Goal: Find specific page/section: Find specific page/section

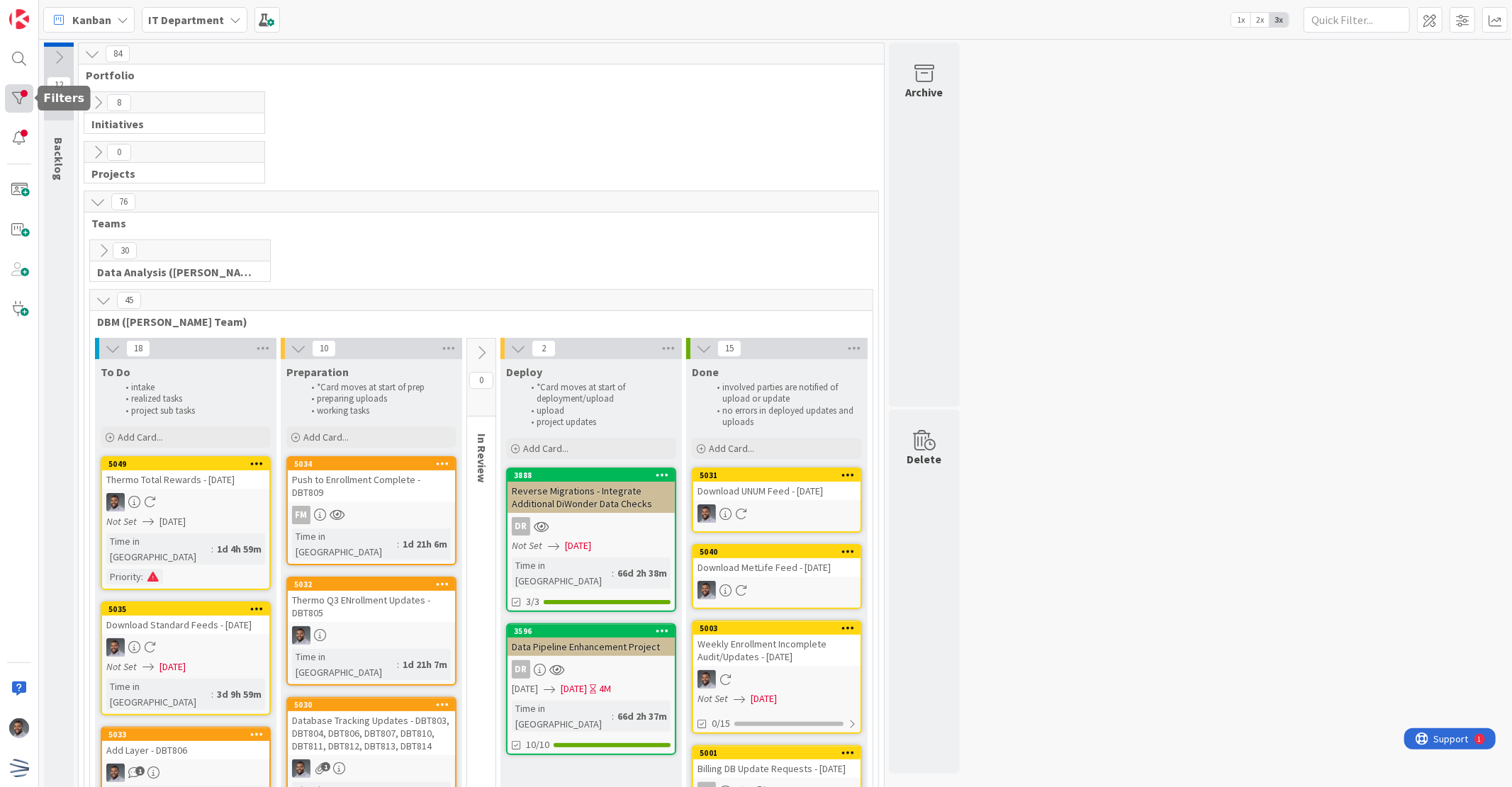
click at [13, 94] on div at bounding box center [20, 99] width 29 height 29
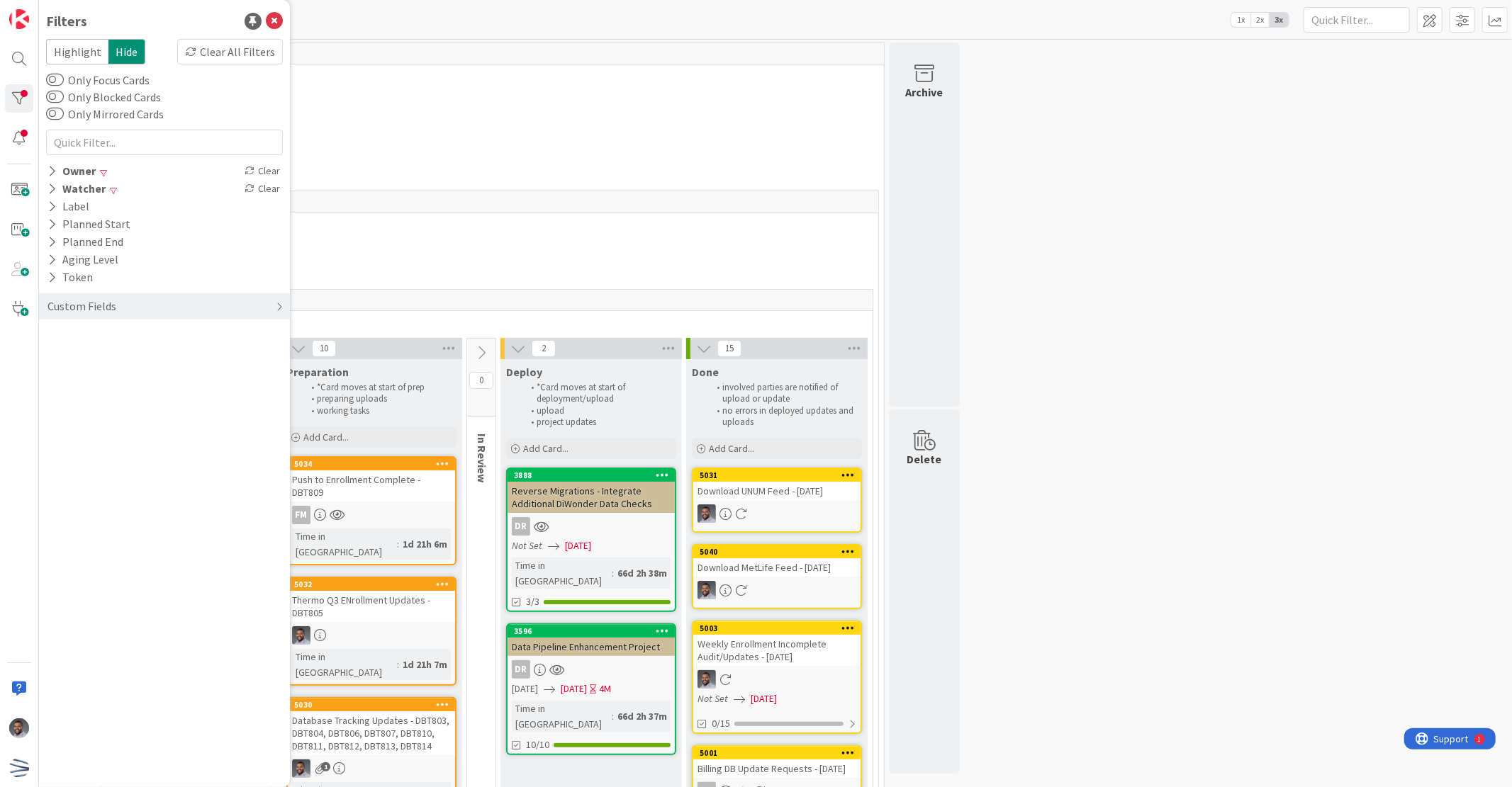
drag, startPoint x: 245, startPoint y: 48, endPoint x: 200, endPoint y: 92, distance: 62.9
click at [245, 48] on div "Clear All Filters" at bounding box center [230, 51] width 106 height 25
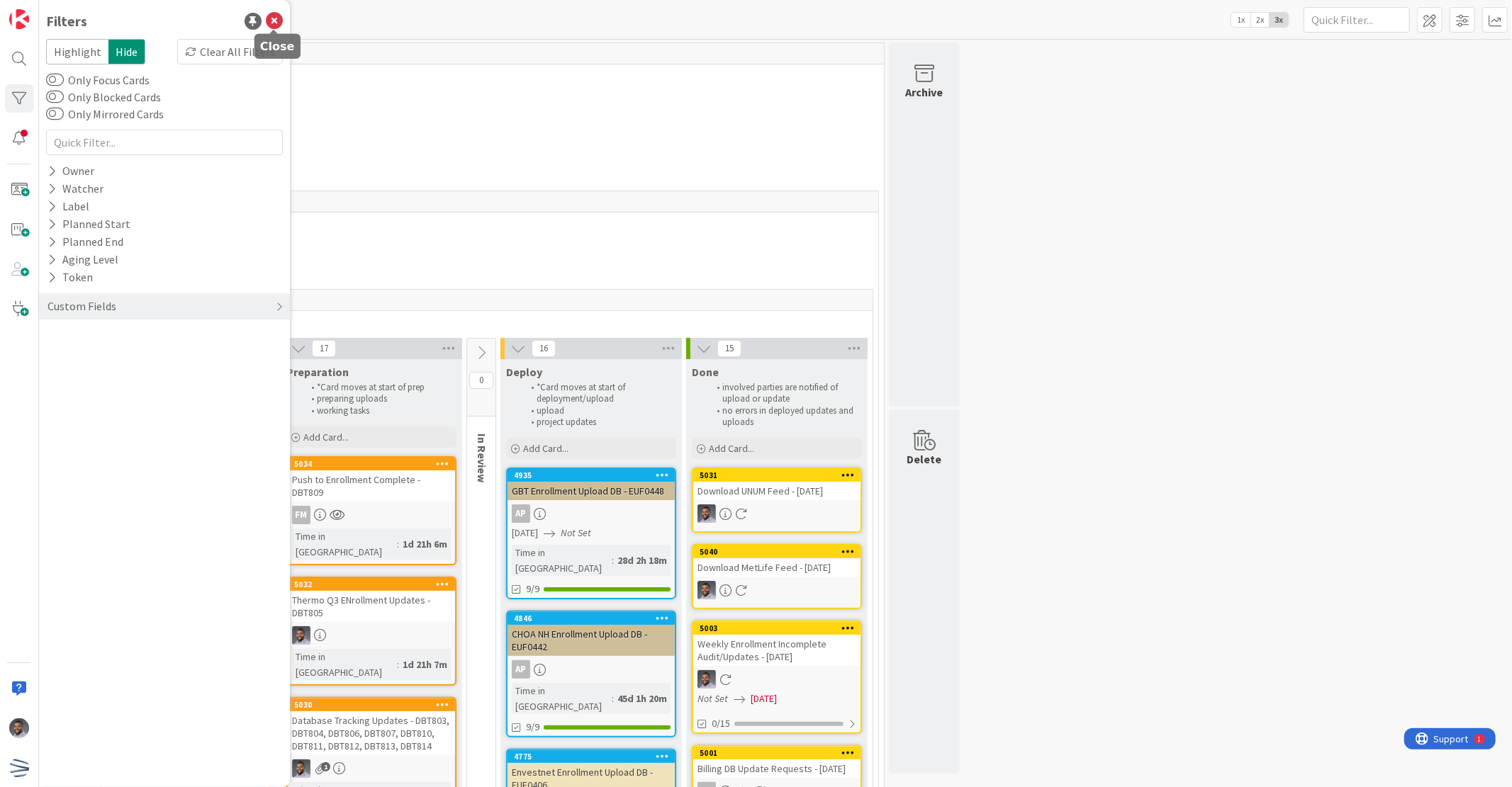
click at [276, 17] on icon at bounding box center [274, 21] width 17 height 17
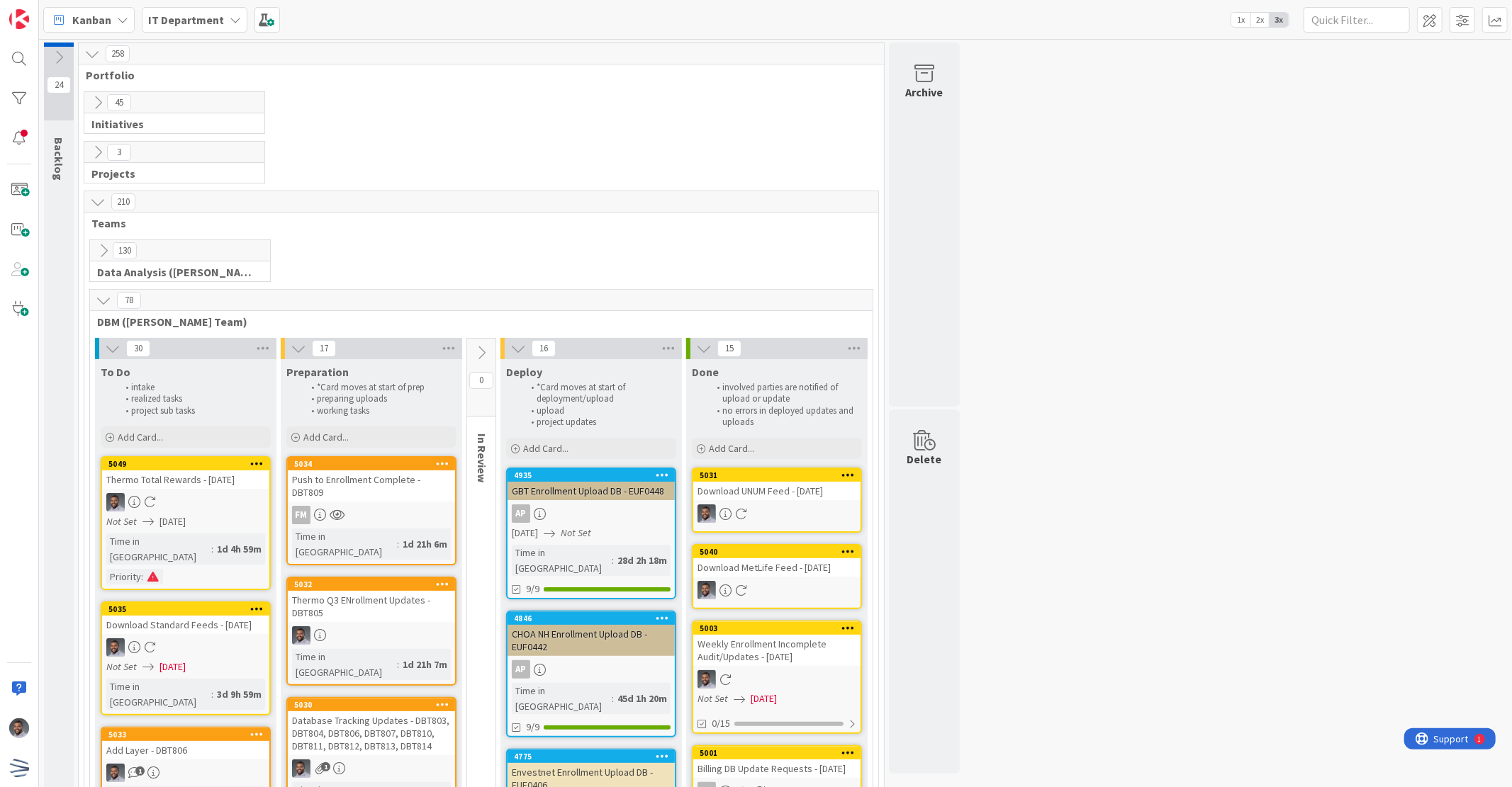
click at [98, 97] on icon at bounding box center [97, 102] width 15 height 15
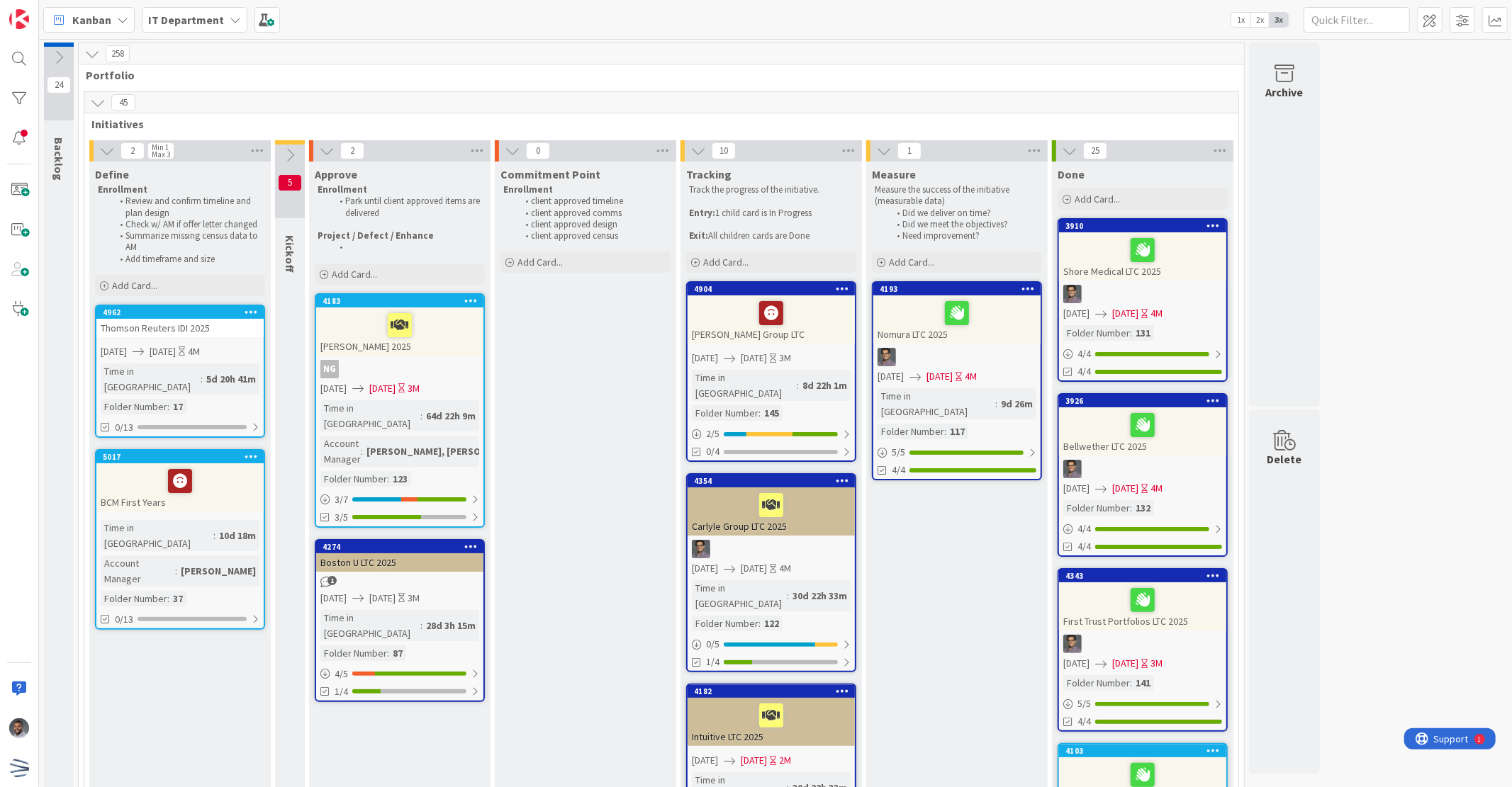
click at [98, 98] on icon at bounding box center [97, 102] width 15 height 15
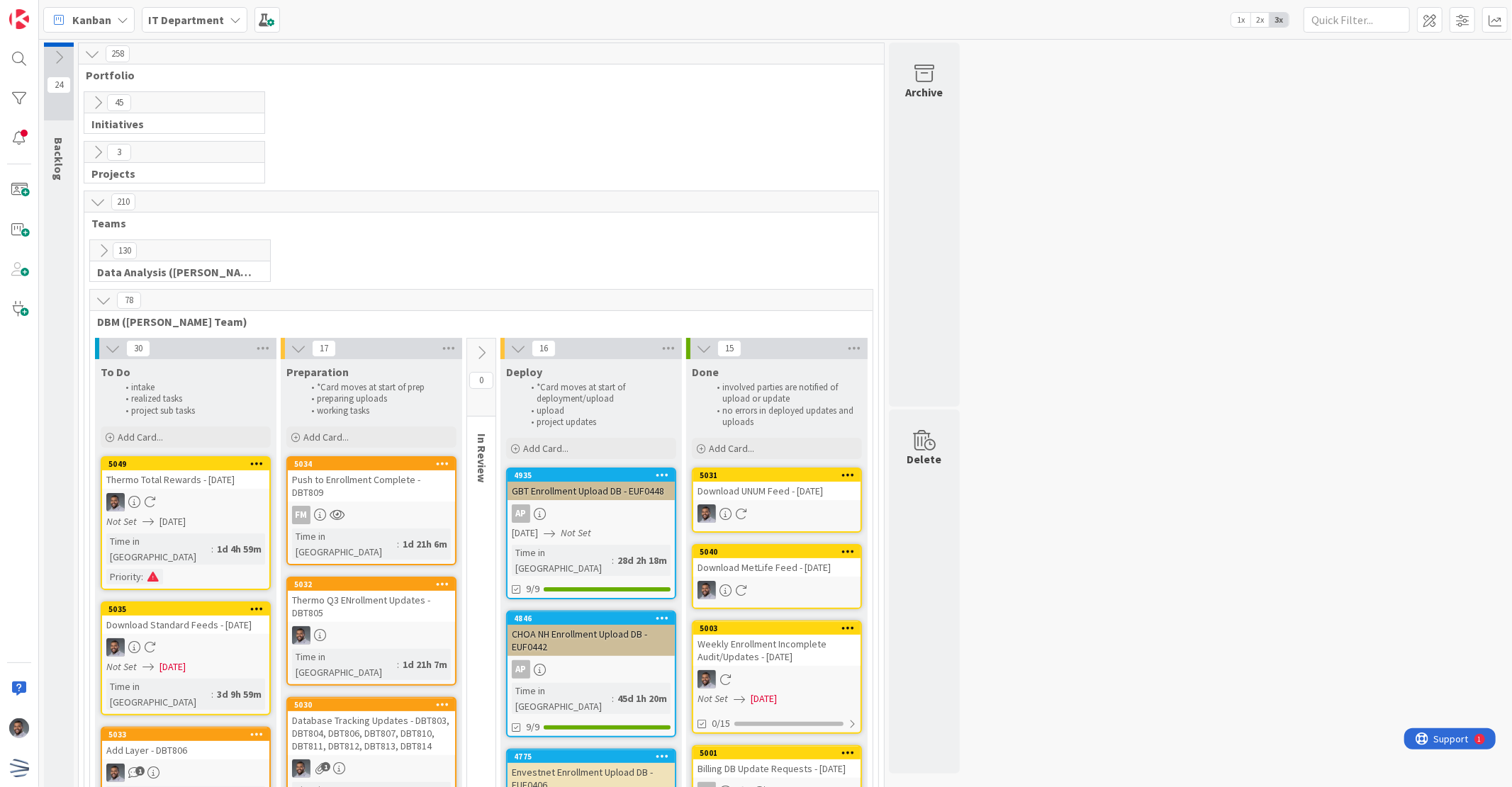
click at [103, 248] on icon at bounding box center [103, 250] width 15 height 15
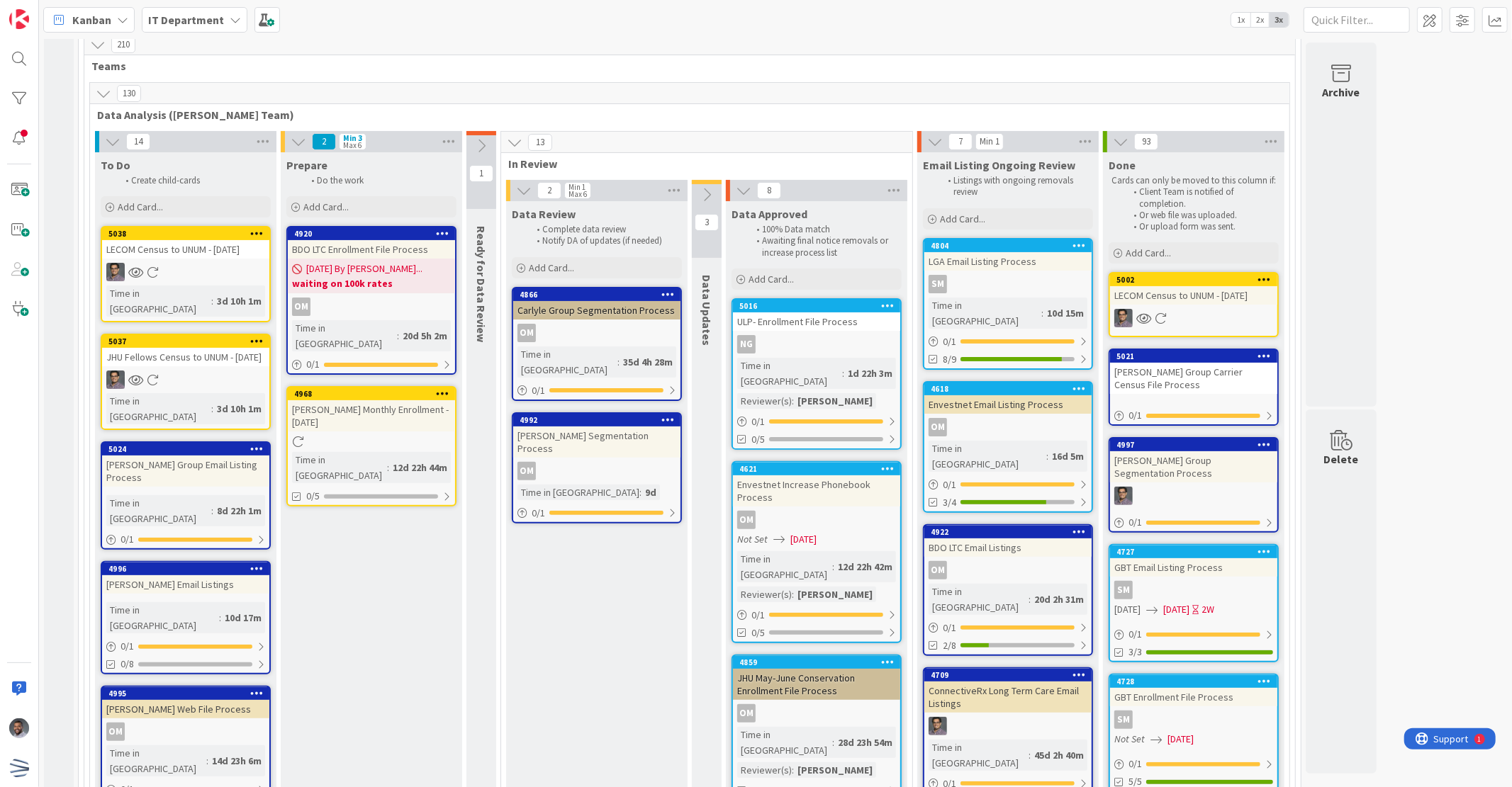
scroll to position [262, 0]
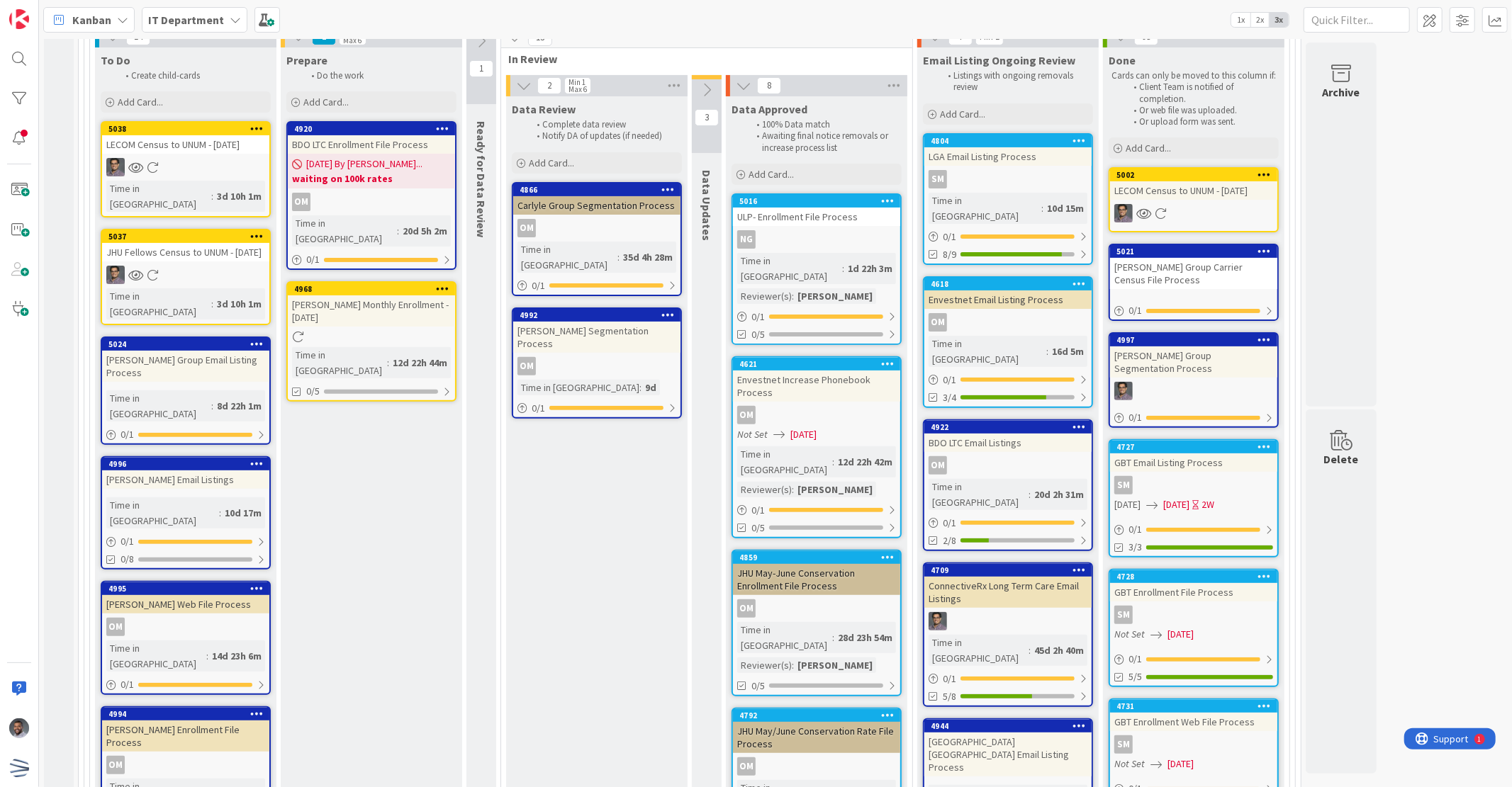
click at [569, 456] on div "Data Review Complete data review Notify DA of updates (if needed) Add Card... 4…" at bounding box center [596, 767] width 181 height 1342
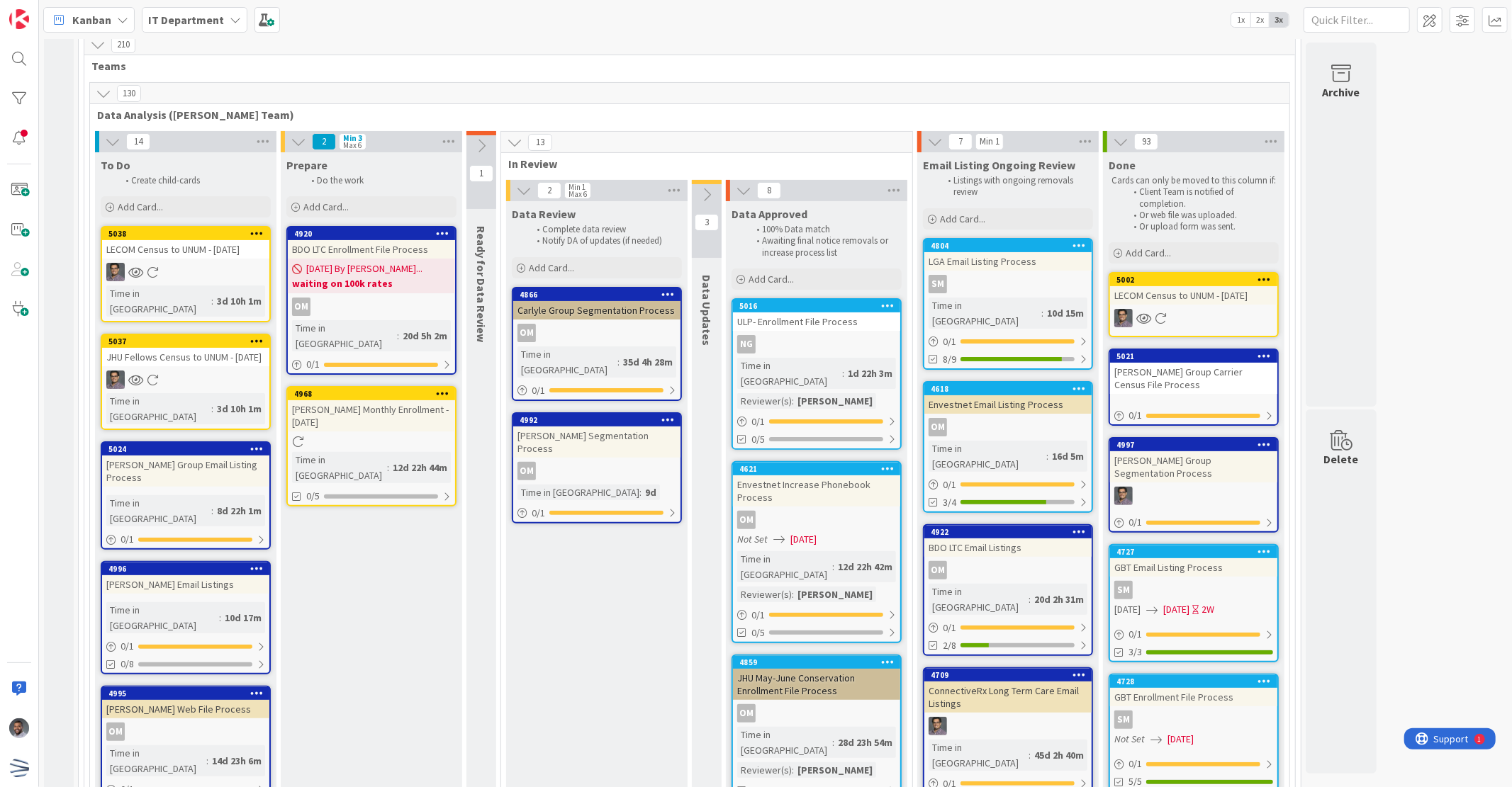
scroll to position [104, 0]
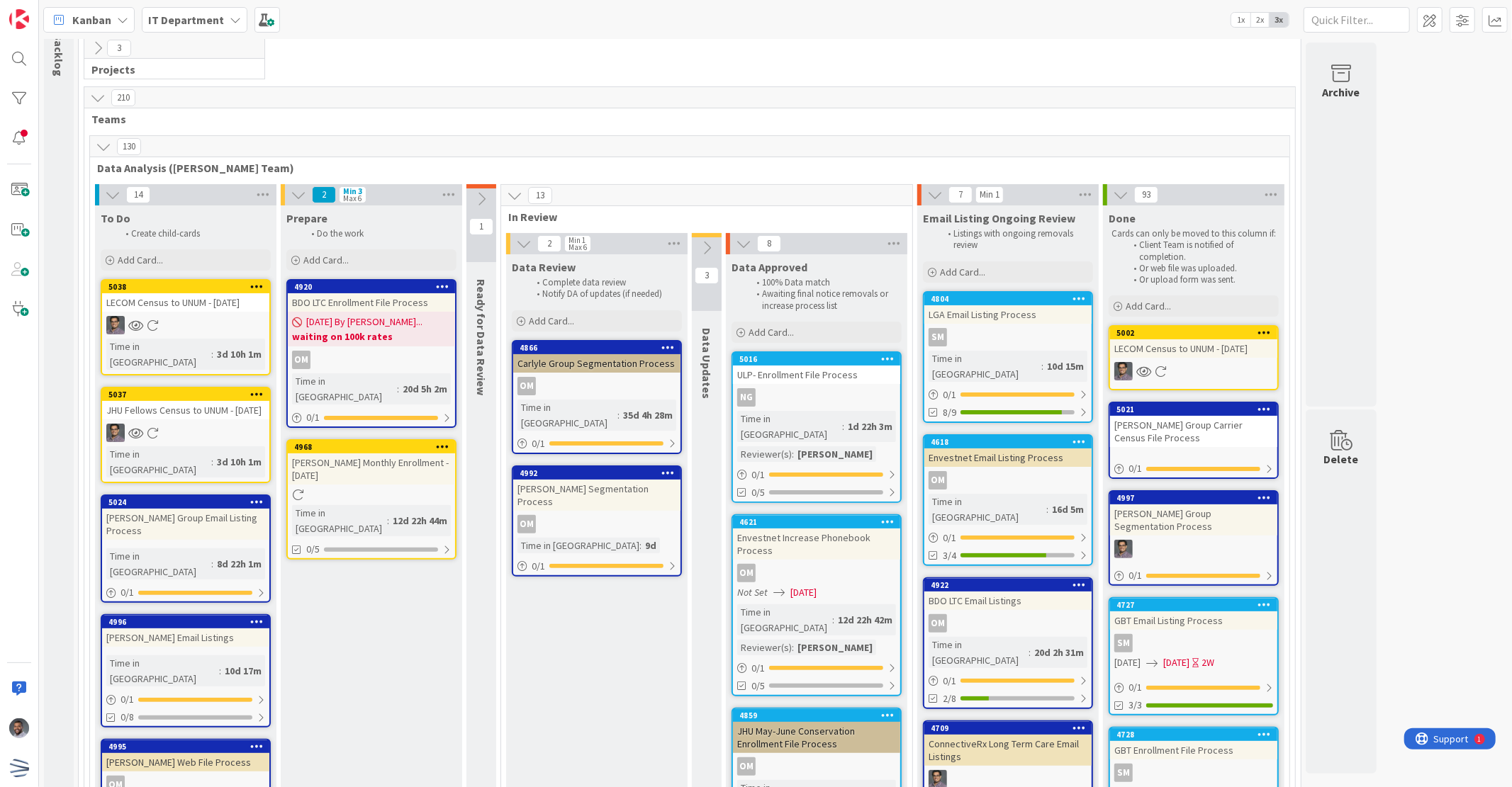
click at [97, 143] on icon at bounding box center [103, 146] width 15 height 15
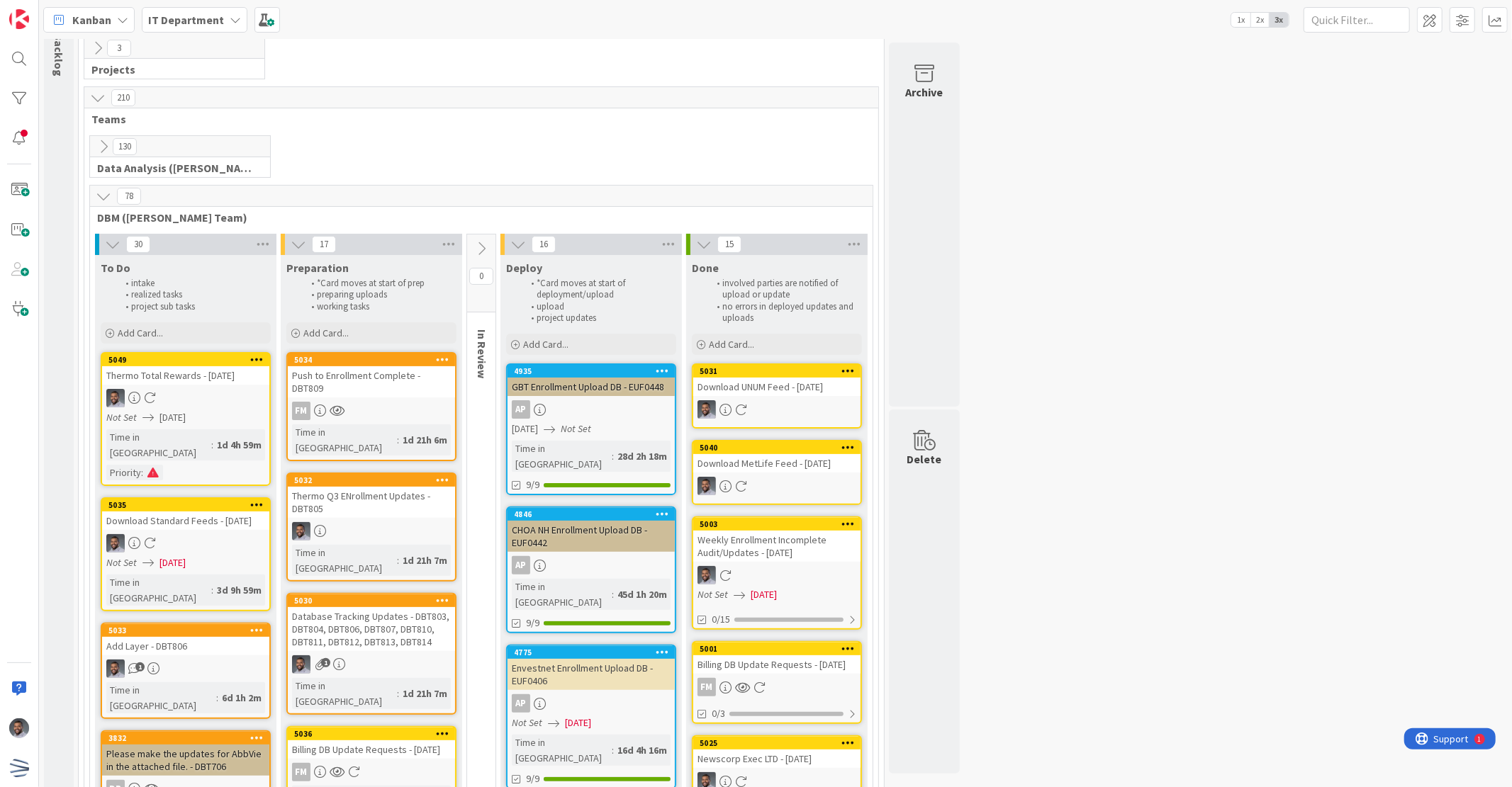
click at [103, 194] on icon at bounding box center [103, 195] width 15 height 15
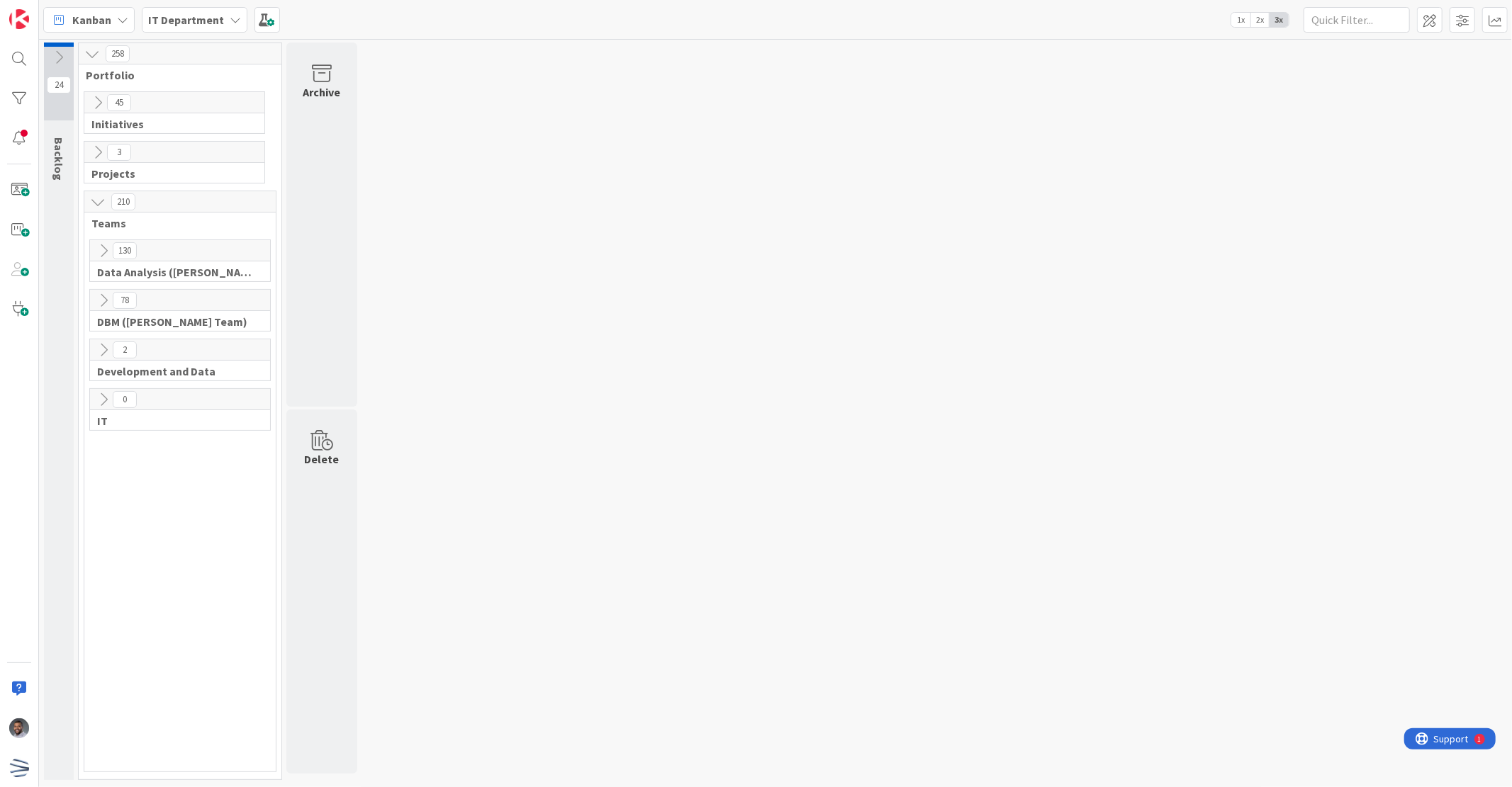
click at [103, 195] on icon at bounding box center [97, 202] width 15 height 15
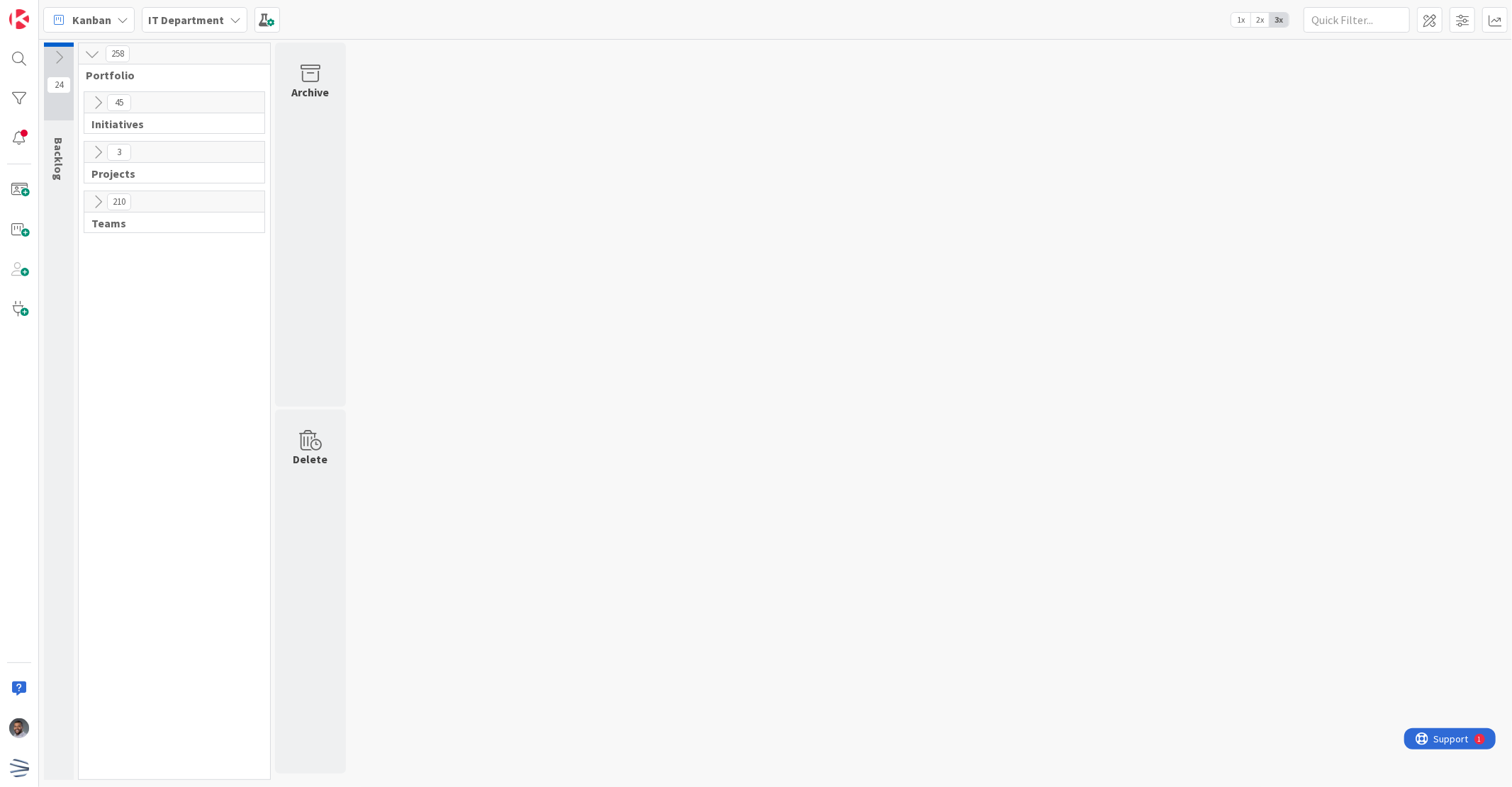
click at [103, 195] on icon at bounding box center [97, 202] width 15 height 15
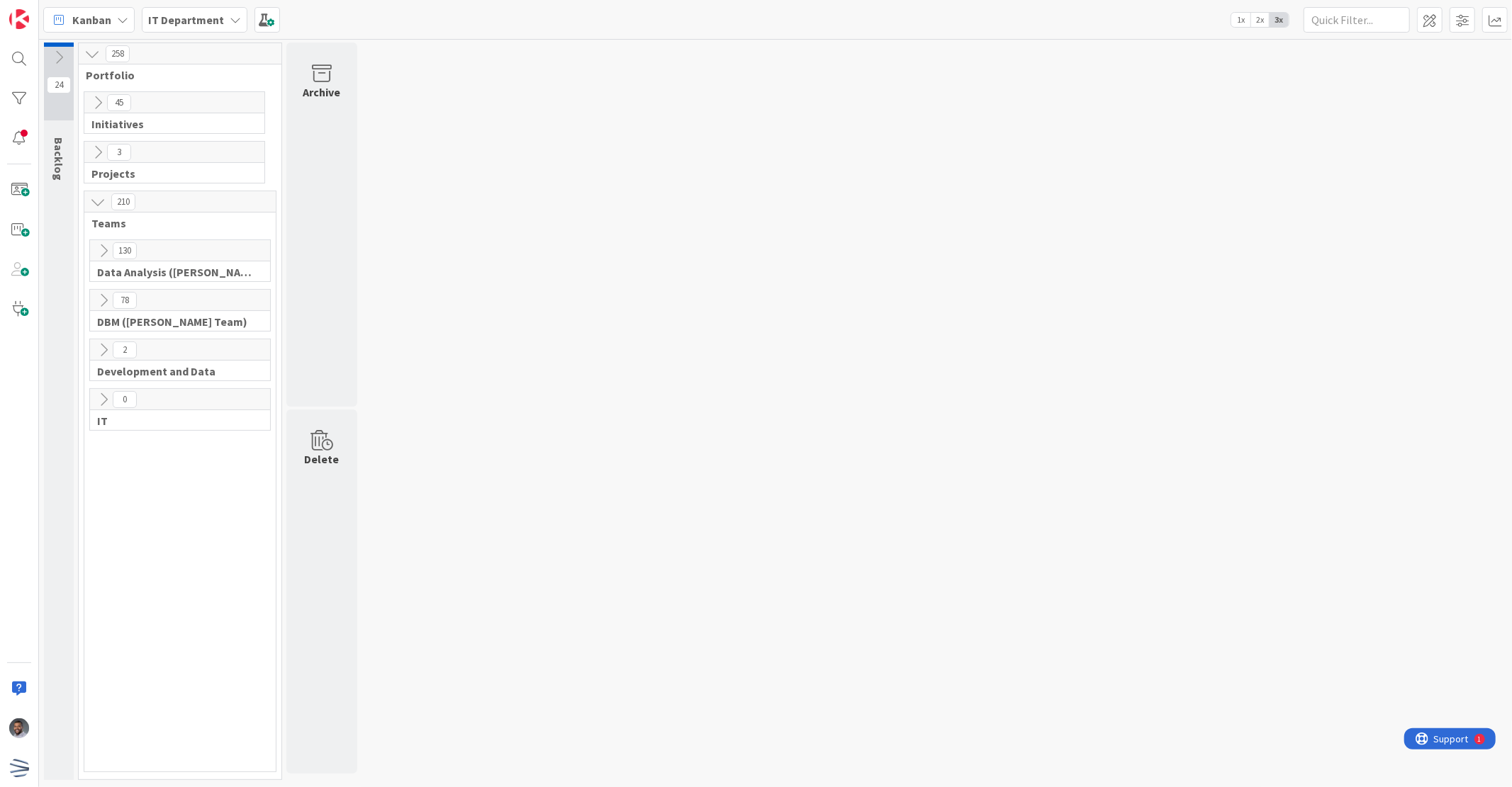
click at [107, 299] on icon at bounding box center [103, 299] width 15 height 15
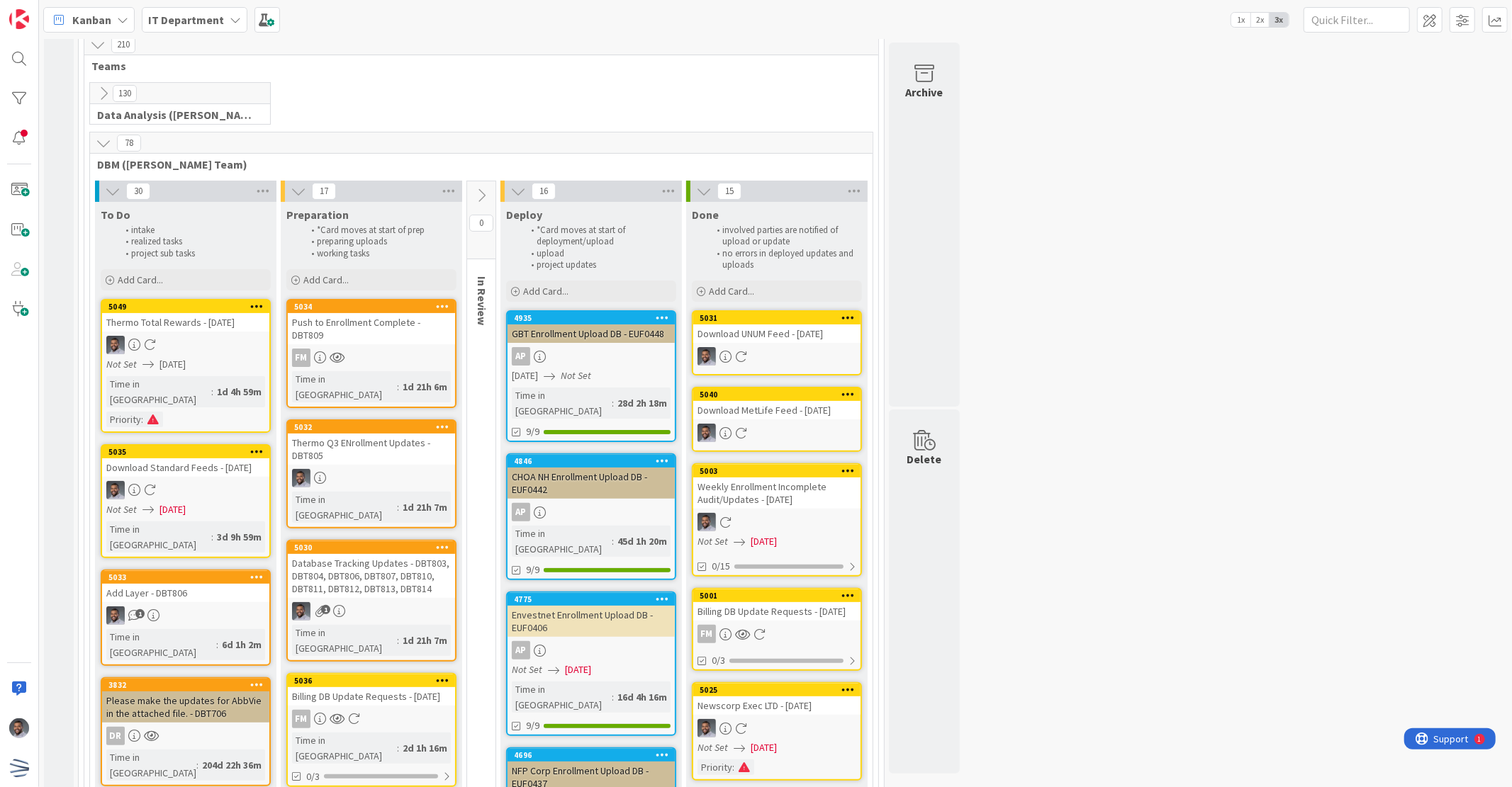
scroll to position [210, 0]
